Goal: Complete application form

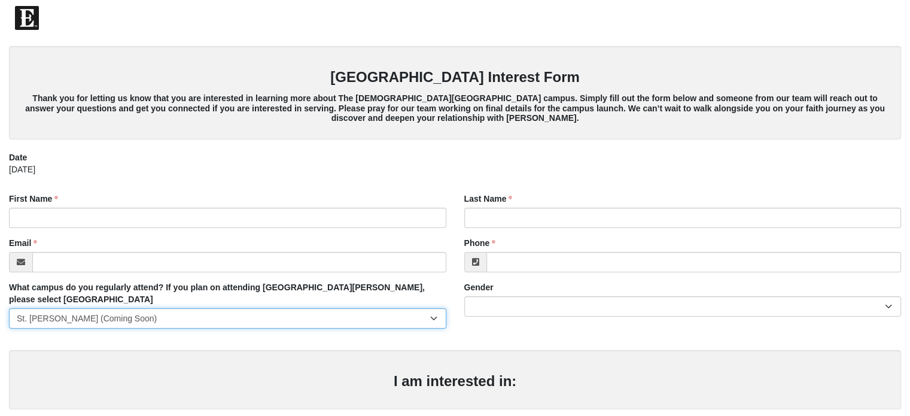
click at [283, 308] on select "[GEOGRAPHIC_DATA] [GEOGRAPHIC_DATA] (Coming Soon) Eleven22 Online [PERSON_NAME]…" at bounding box center [227, 318] width 437 height 20
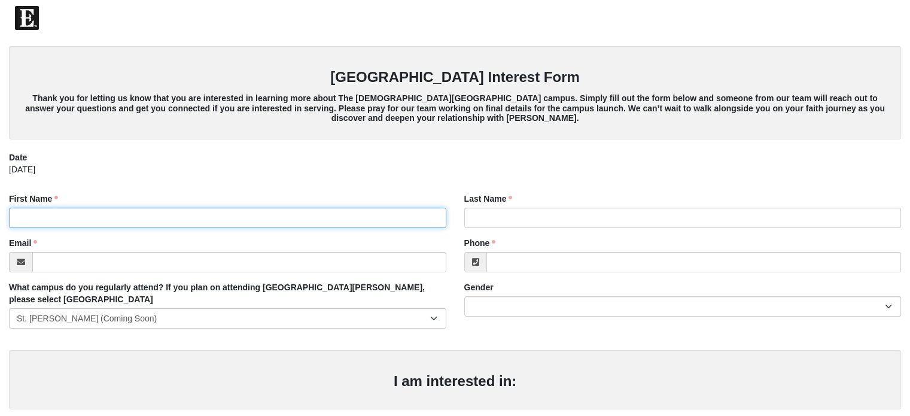
click at [249, 218] on input "First Name" at bounding box center [227, 218] width 437 height 20
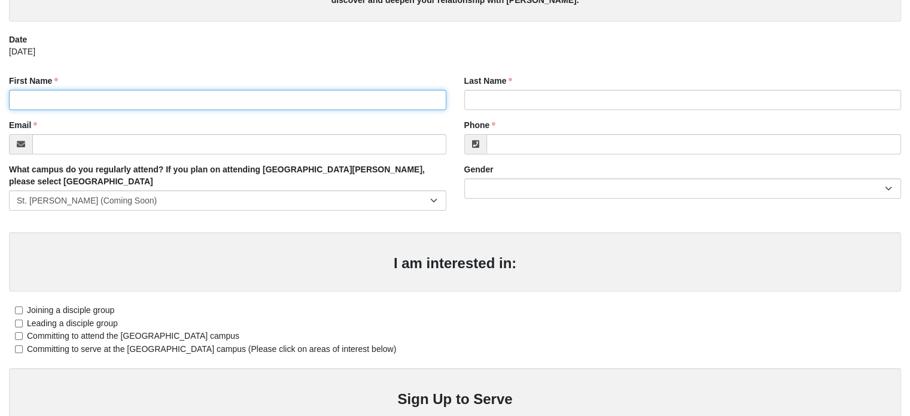
scroll to position [45, 0]
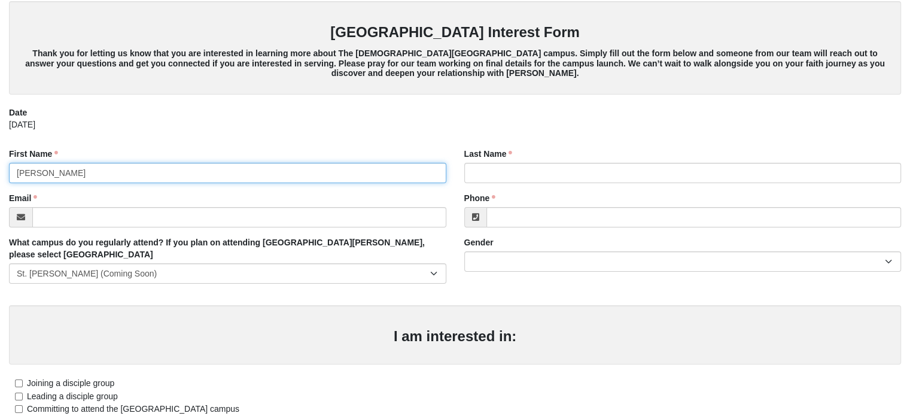
type input "[PERSON_NAME]"
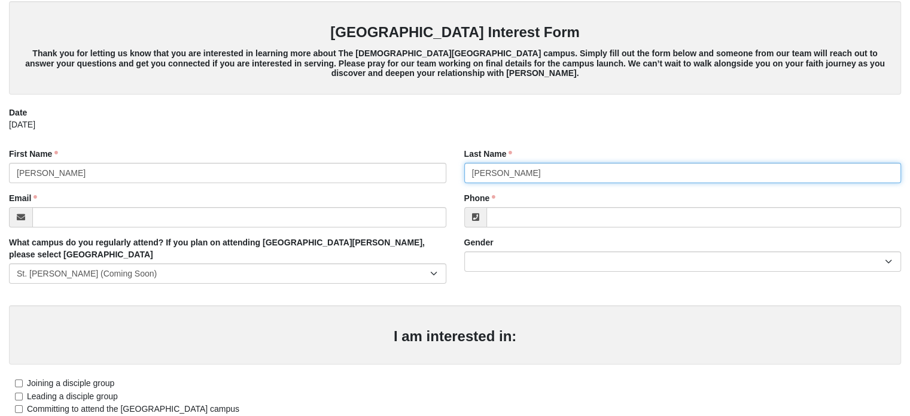
type input "[PERSON_NAME]"
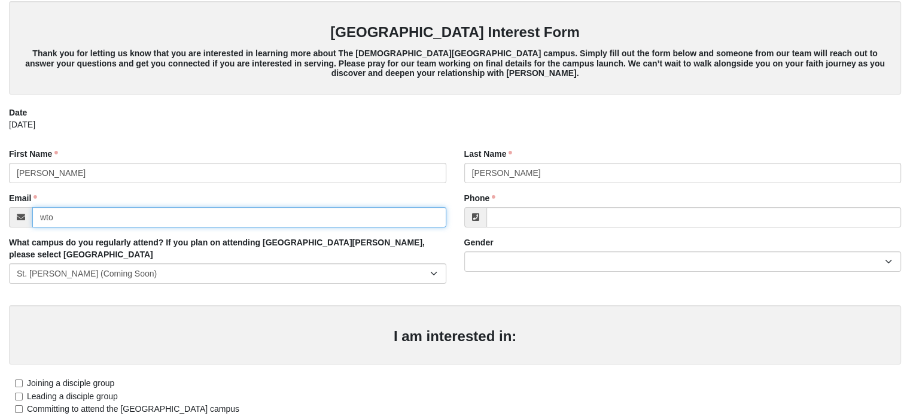
type input "[EMAIL_ADDRESS][DOMAIN_NAME]"
type input "[PHONE_NUMBER]"
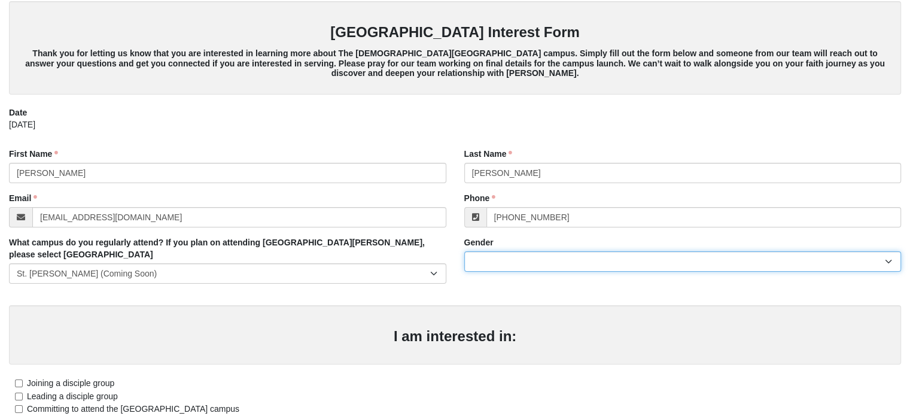
click at [490, 261] on select "[DEMOGRAPHIC_DATA] [DEMOGRAPHIC_DATA]" at bounding box center [682, 261] width 437 height 20
select select "1"
click at [464, 251] on select "[DEMOGRAPHIC_DATA] [DEMOGRAPHIC_DATA]" at bounding box center [682, 261] width 437 height 20
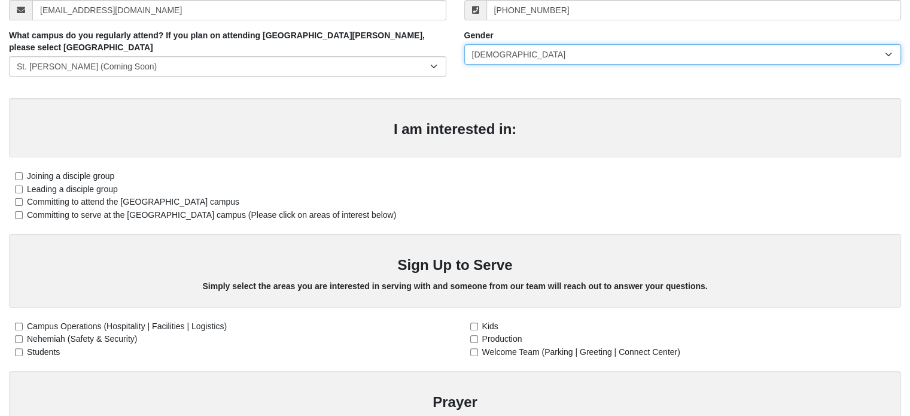
scroll to position [269, 0]
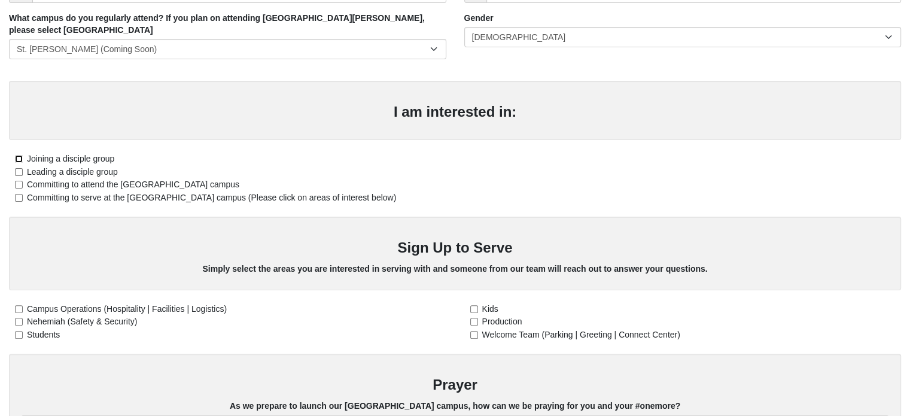
click at [17, 155] on input "Joining a disciple group" at bounding box center [19, 159] width 8 height 8
checkbox input "true"
click at [18, 181] on input "Committing to attend the [GEOGRAPHIC_DATA] campus" at bounding box center [19, 185] width 8 height 8
checkbox input "true"
click at [17, 194] on input "Committing to serve at the [GEOGRAPHIC_DATA] campus (Please click on areas of i…" at bounding box center [19, 198] width 8 height 8
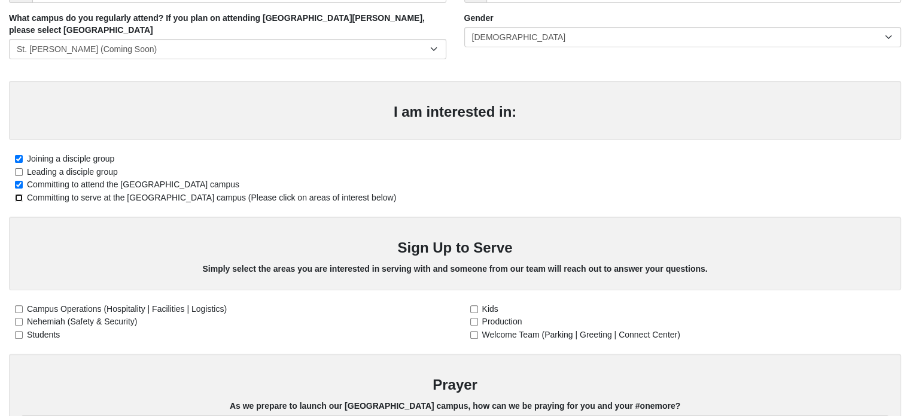
checkbox input "true"
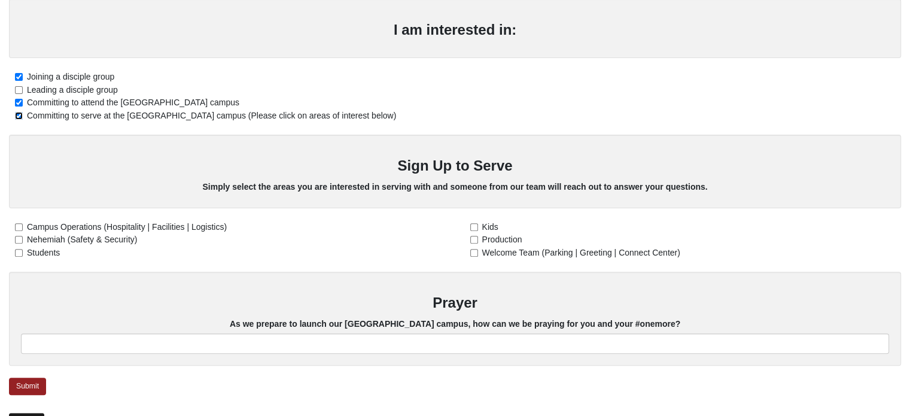
scroll to position [373, 0]
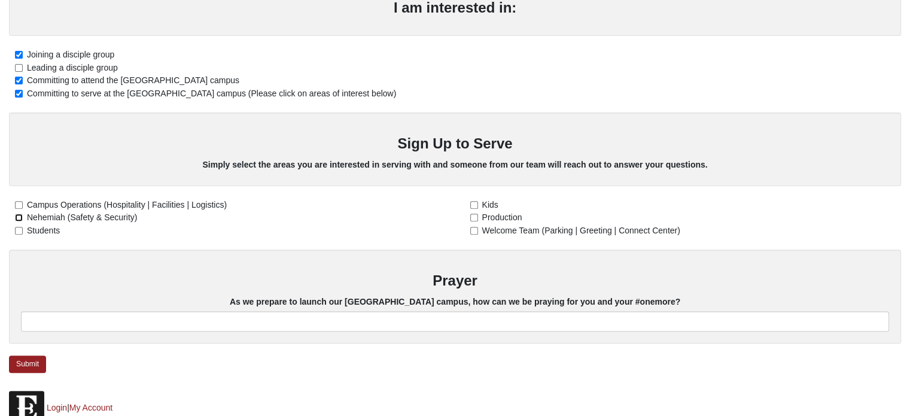
click at [19, 214] on input "Nehemiah (Safety & Security)" at bounding box center [19, 218] width 8 height 8
checkbox input "true"
click at [474, 227] on input "Welcome Team (Parking | Greeting | Connect Center)" at bounding box center [474, 231] width 8 height 8
checkbox input "true"
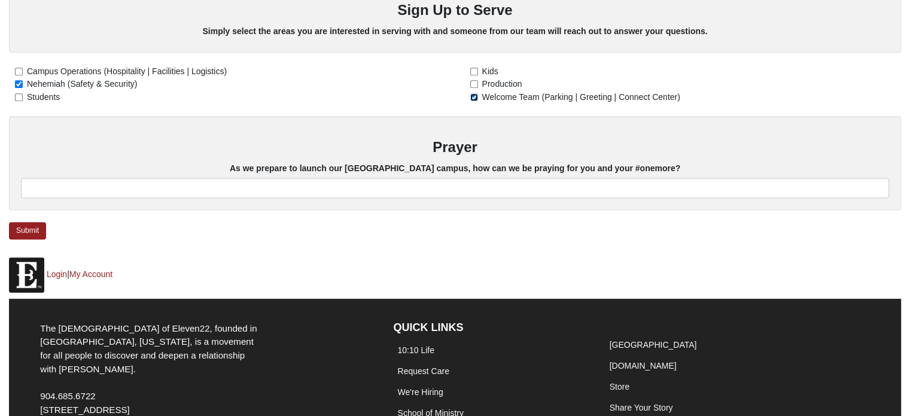
scroll to position [508, 0]
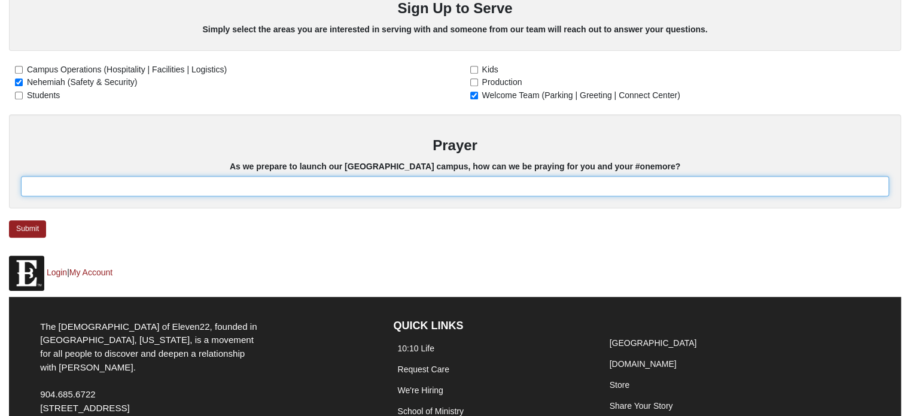
click at [455, 179] on input "text" at bounding box center [455, 186] width 868 height 20
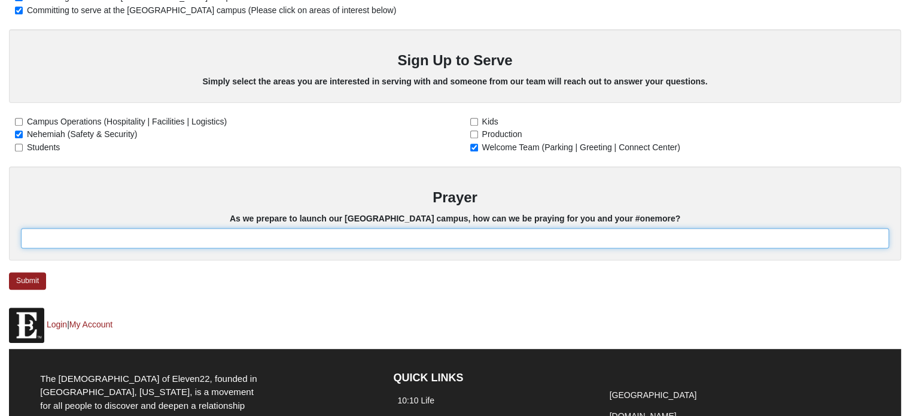
scroll to position [433, 0]
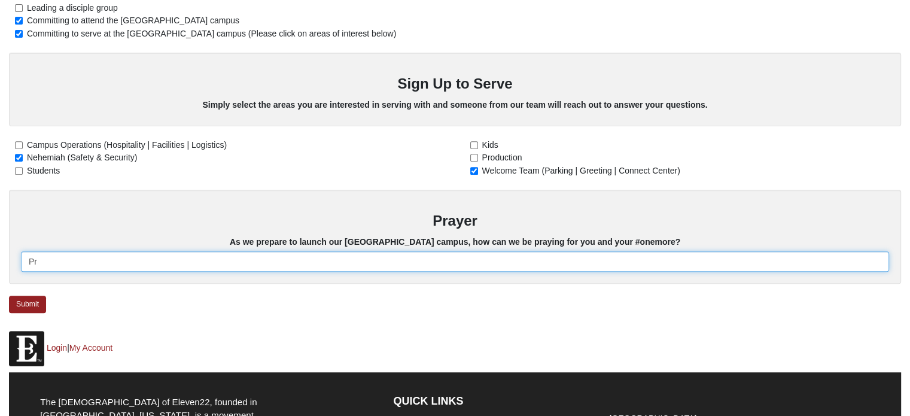
type input "P"
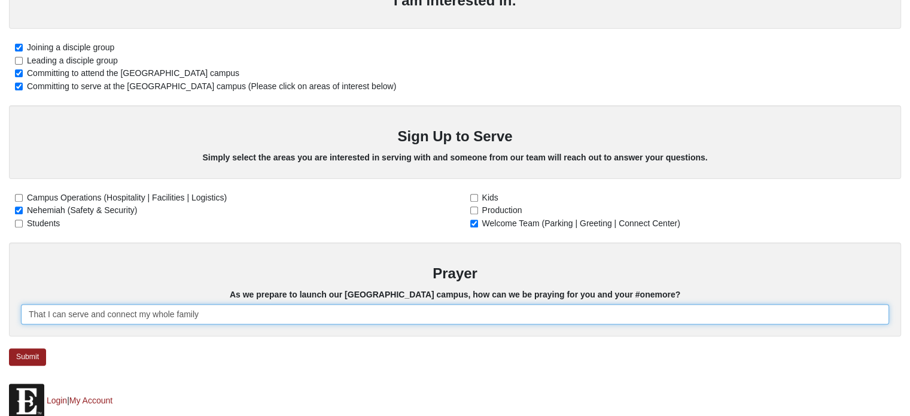
scroll to position [404, 0]
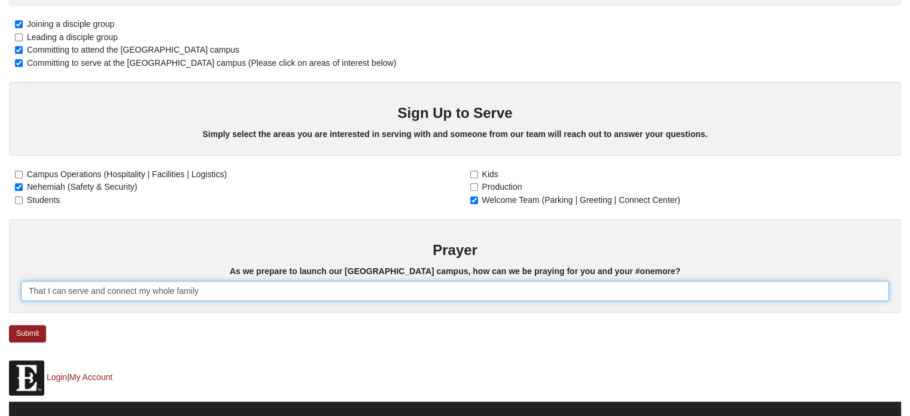
type input "That I can serve and connect my whole family"
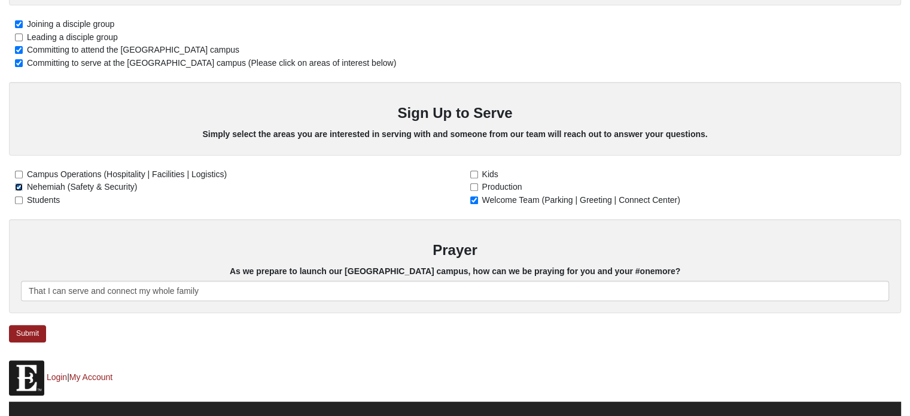
click at [18, 183] on input "Nehemiah (Safety & Security)" at bounding box center [19, 187] width 8 height 8
checkbox input "false"
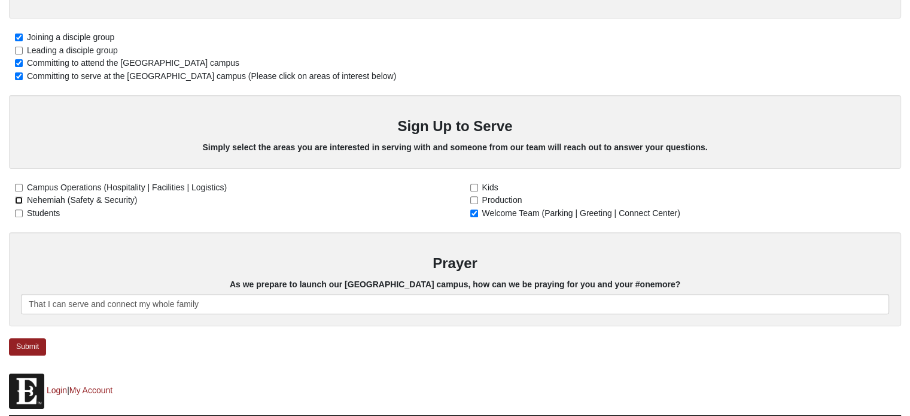
scroll to position [423, 0]
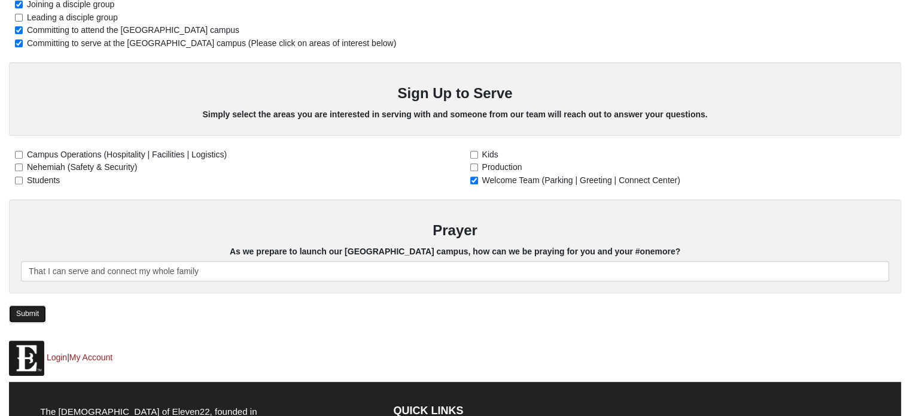
click at [28, 305] on link "Submit" at bounding box center [27, 313] width 37 height 17
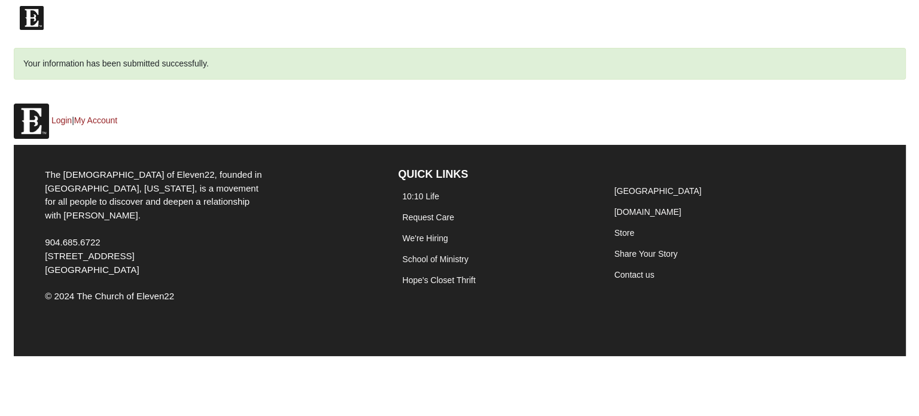
scroll to position [0, 0]
